Goal: Task Accomplishment & Management: Manage account settings

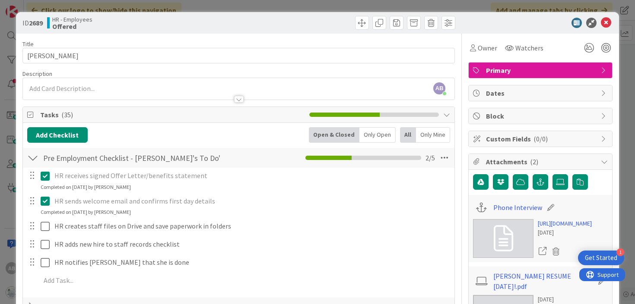
click at [30, 158] on div at bounding box center [32, 158] width 11 height 16
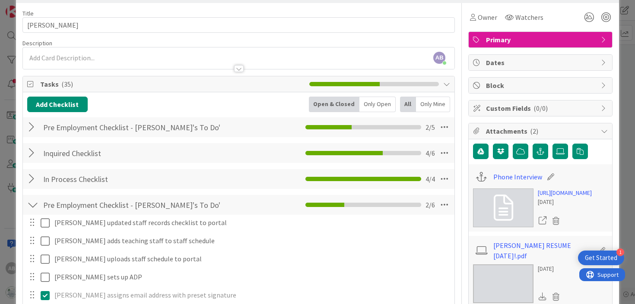
scroll to position [41, 0]
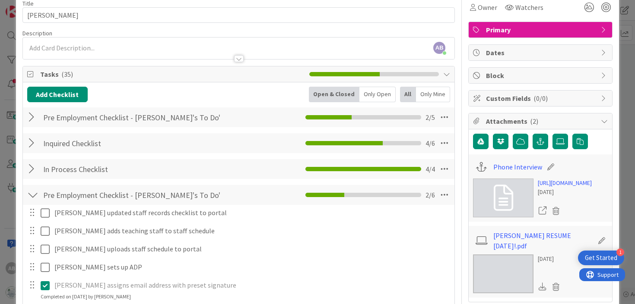
click at [30, 175] on div at bounding box center [32, 170] width 11 height 16
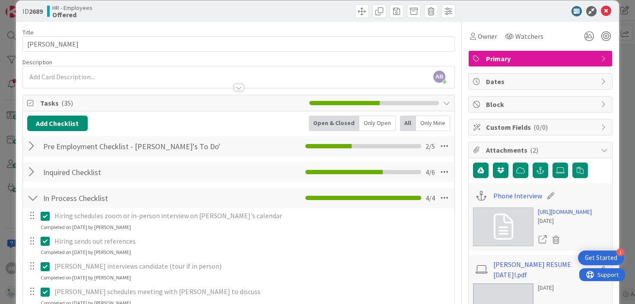
scroll to position [0, 0]
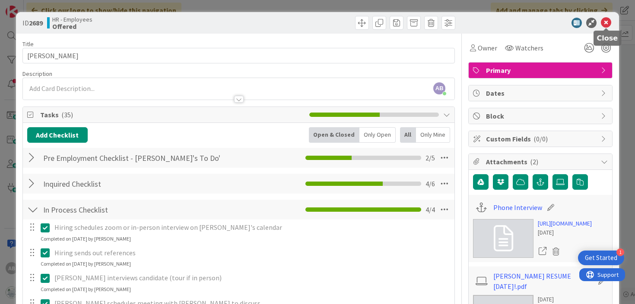
click at [608, 24] on icon at bounding box center [606, 23] width 10 height 10
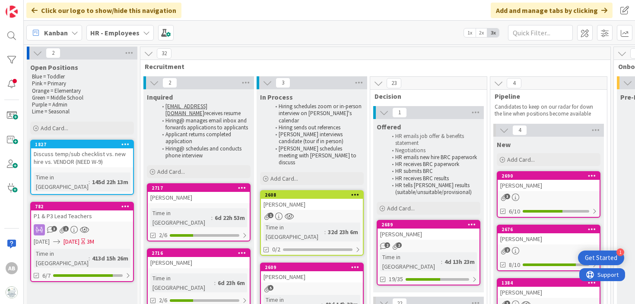
click at [416, 239] on div "[PERSON_NAME]" at bounding box center [428, 234] width 102 height 11
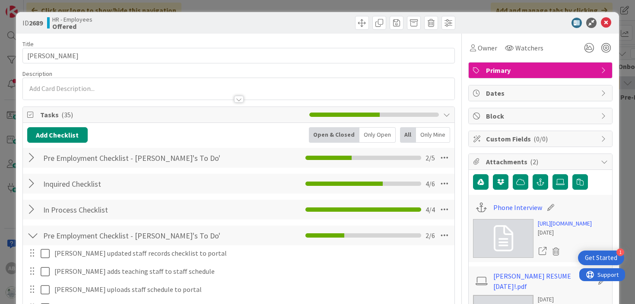
scroll to position [14, 0]
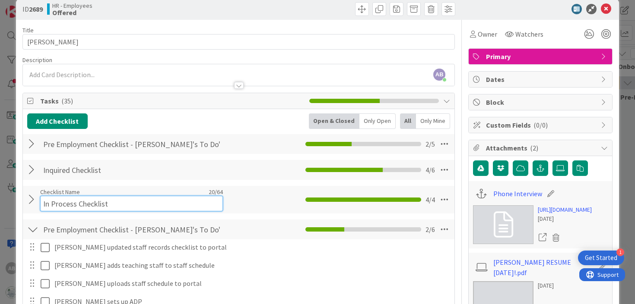
click at [79, 203] on input "In Process Checklist" at bounding box center [131, 204] width 183 height 16
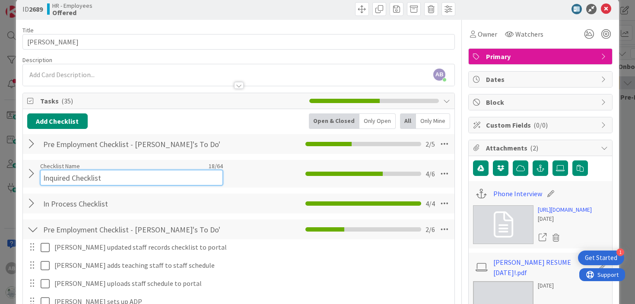
click at [45, 173] on input "Inquired Checklist" at bounding box center [131, 178] width 183 height 16
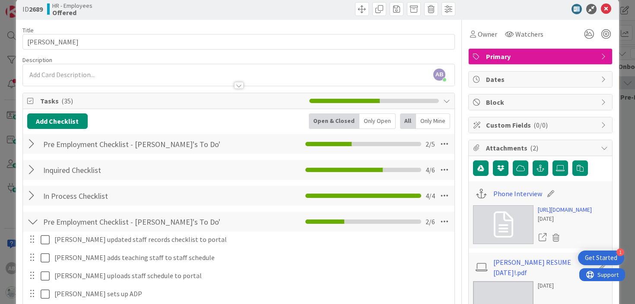
click at [24, 174] on div "Inquired Checklist Checklist Name 18 / 64 Inquired Checklist 4 / 6" at bounding box center [239, 170] width 432 height 20
click at [32, 171] on div at bounding box center [32, 170] width 11 height 16
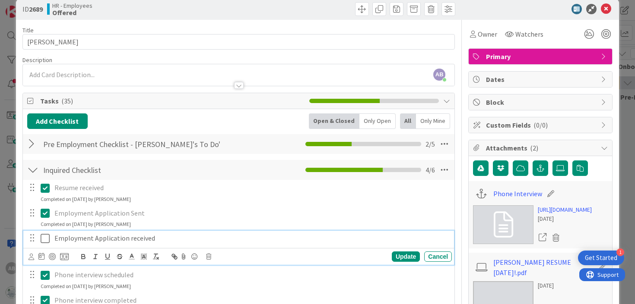
click at [46, 238] on icon at bounding box center [47, 239] width 13 height 10
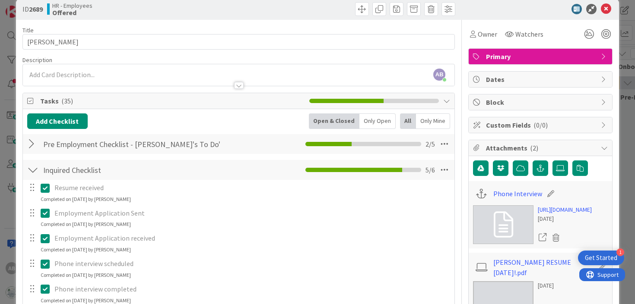
click at [33, 170] on div at bounding box center [32, 170] width 11 height 16
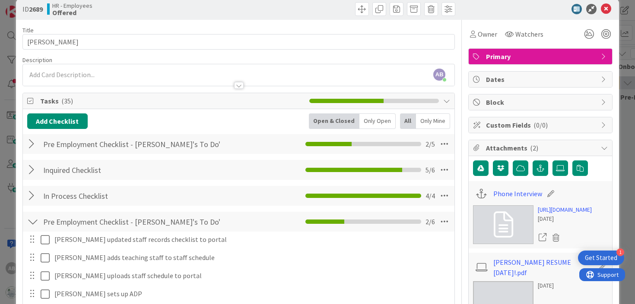
click at [35, 199] on div at bounding box center [32, 196] width 11 height 16
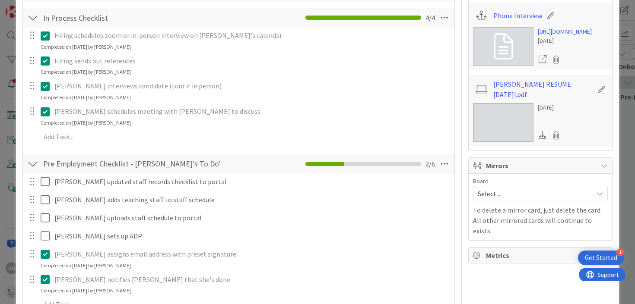
scroll to position [198, 0]
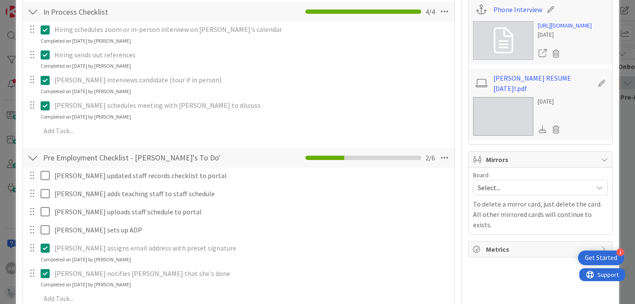
click at [48, 57] on icon at bounding box center [47, 55] width 13 height 10
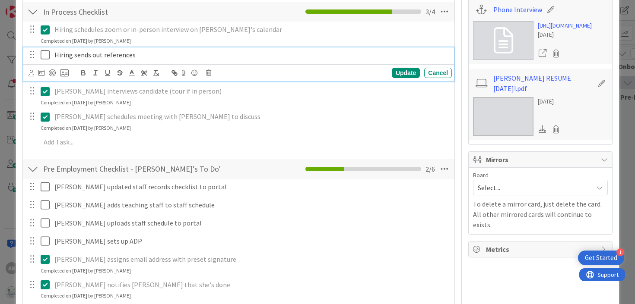
click at [48, 57] on icon at bounding box center [47, 55] width 13 height 10
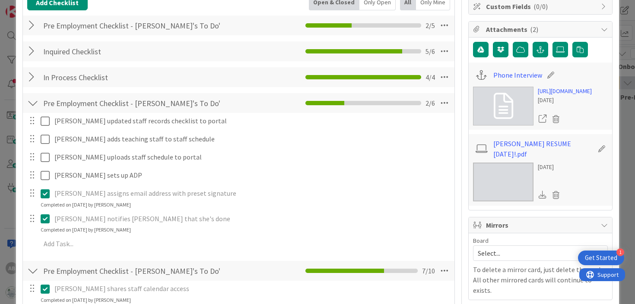
scroll to position [130, 0]
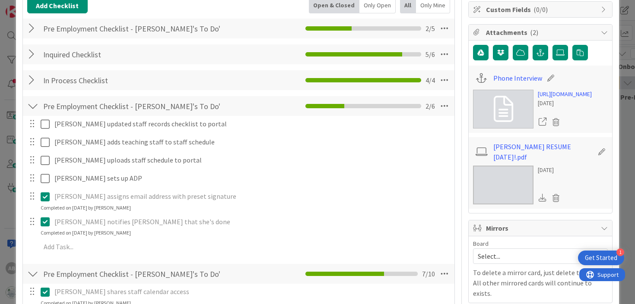
click at [32, 82] on div at bounding box center [32, 81] width 11 height 16
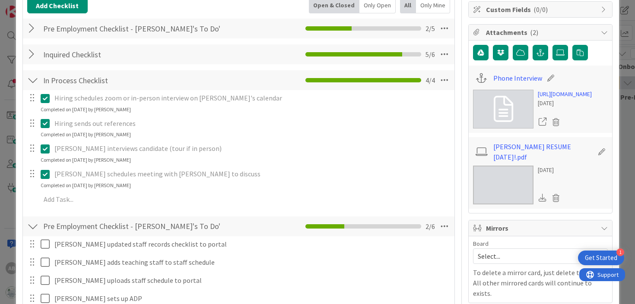
click at [35, 80] on div at bounding box center [32, 81] width 11 height 16
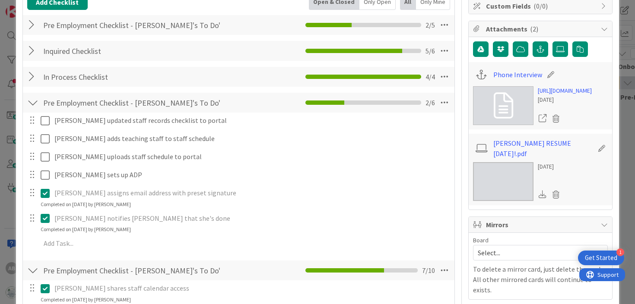
scroll to position [109, 0]
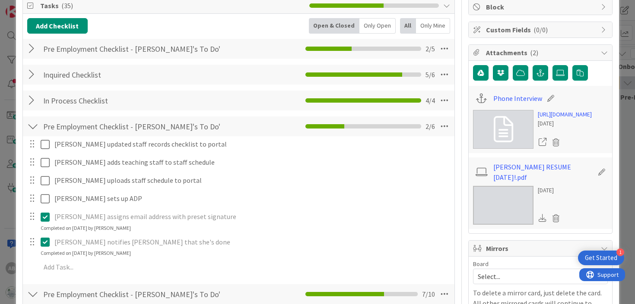
click at [32, 52] on div at bounding box center [32, 49] width 11 height 16
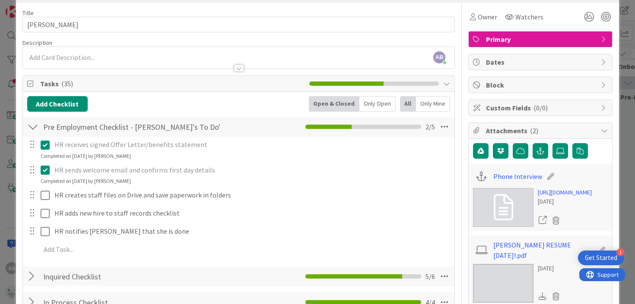
scroll to position [16, 0]
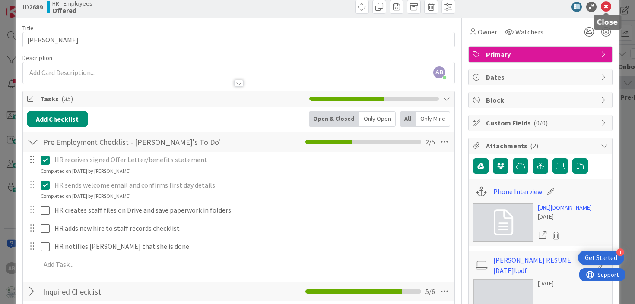
click at [606, 6] on icon at bounding box center [606, 7] width 10 height 10
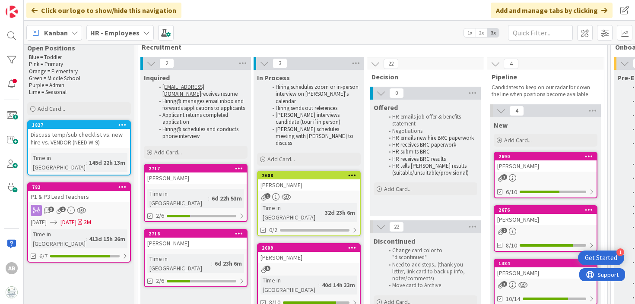
scroll to position [0, 3]
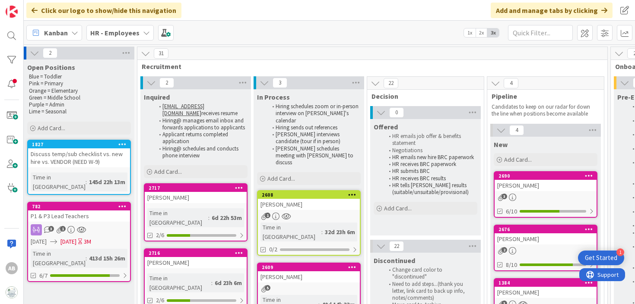
drag, startPoint x: 367, startPoint y: 243, endPoint x: 222, endPoint y: 3, distance: 280.0
